Goal: Task Accomplishment & Management: Complete application form

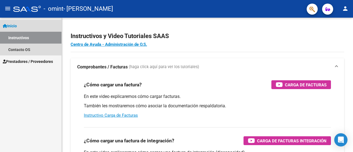
click at [17, 23] on span "Inicio" at bounding box center [10, 26] width 14 height 6
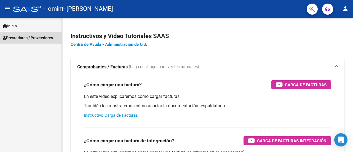
click at [22, 35] on span "Prestadores / Proveedores" at bounding box center [28, 38] width 50 height 6
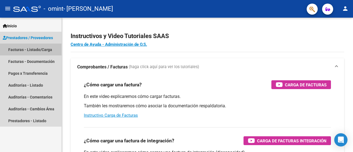
click at [24, 49] on link "Facturas - Listado/Carga" at bounding box center [30, 50] width 61 height 12
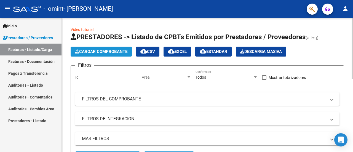
click at [111, 52] on span "Cargar Comprobante" at bounding box center [101, 51] width 52 height 5
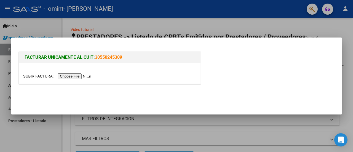
click at [82, 76] on input "file" at bounding box center [58, 76] width 70 height 6
click at [73, 77] on input "file" at bounding box center [58, 76] width 70 height 6
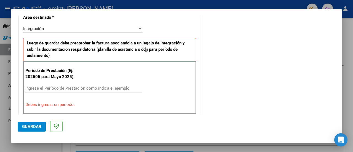
scroll to position [132, 0]
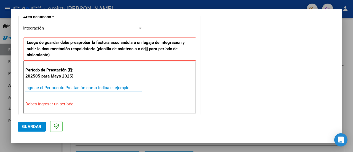
click at [76, 86] on input "Ingrese el Período de Prestación como indica el ejemplo" at bounding box center [83, 87] width 116 height 5
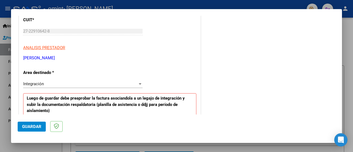
scroll to position [77, 0]
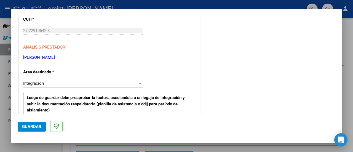
type input "202508"
click at [38, 125] on span "Guardar" at bounding box center [31, 126] width 19 height 5
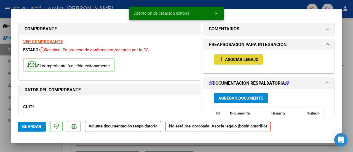
click at [245, 61] on span "Asociar Legajo" at bounding box center [241, 59] width 33 height 5
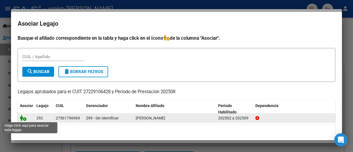
click at [24, 117] on icon at bounding box center [23, 118] width 7 height 6
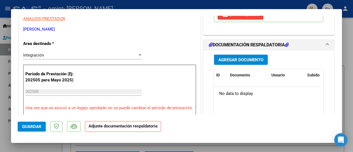
scroll to position [116, 0]
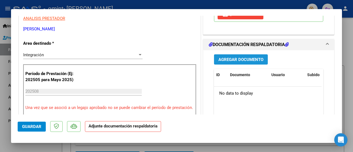
click at [243, 57] on span "Agregar Documento" at bounding box center [240, 59] width 45 height 5
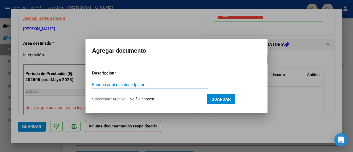
click at [140, 84] on input "Escriba aquí una descripcion" at bounding box center [150, 84] width 116 height 5
type input "Planilla de asistencia"
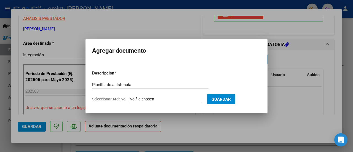
click at [121, 98] on span "Seleccionar Archivo" at bounding box center [108, 99] width 33 height 4
click at [130, 98] on input "Seleccionar Archivo" at bounding box center [166, 99] width 73 height 5
type input "C:\fakepath\Planilla.[PERSON_NAME].agosto.pdf"
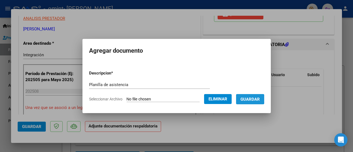
click at [254, 99] on span "Guardar" at bounding box center [249, 99] width 19 height 5
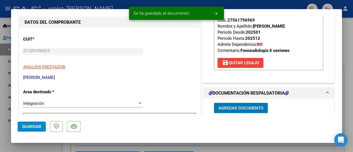
scroll to position [67, 0]
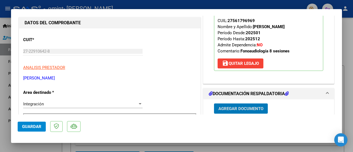
click at [33, 126] on span "Guardar" at bounding box center [31, 126] width 19 height 5
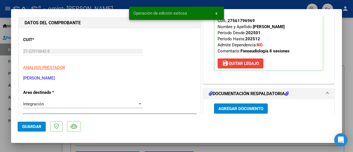
click at [345, 50] on div at bounding box center [176, 76] width 353 height 152
type input "$ 0,00"
